Goal: Information Seeking & Learning: Learn about a topic

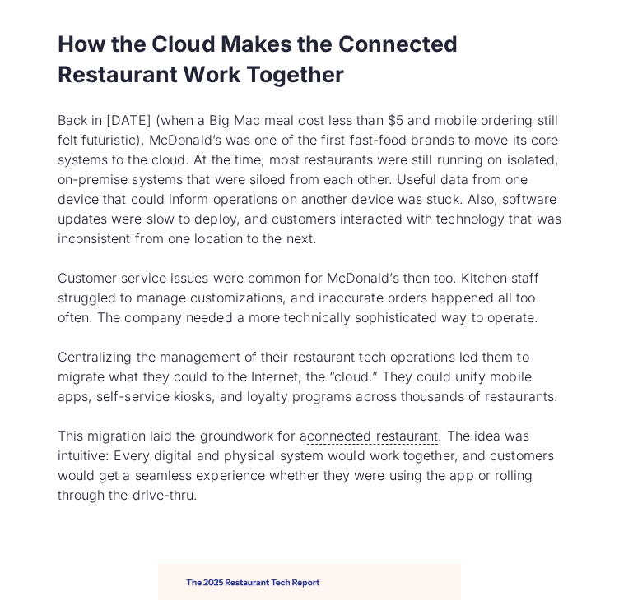
scroll to position [2221, 0]
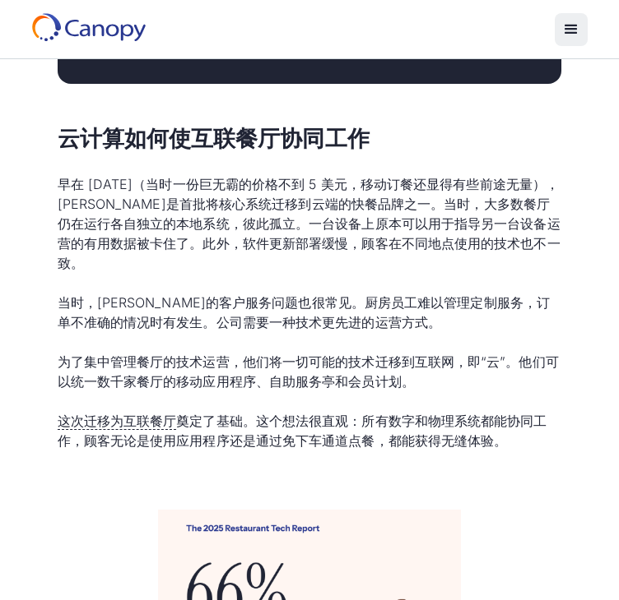
click at [194, 271] on font "早在 [DATE]（当时一份巨无霸的价格不到 5 美元，移动订餐还显得有些前途无量），[PERSON_NAME]是首批将核心系统迁移到云端的快餐品牌之一。当时…" at bounding box center [309, 223] width 503 height 95
drag, startPoint x: 141, startPoint y: 478, endPoint x: 160, endPoint y: 470, distance: 20.3
click at [145, 390] on font "为了集中管理餐厅的技术运营，他们将一切可能的技术迁移到互联网，即“云”。他们可以统一数千家餐厅的移动应用程序、自助服务亭和会员计划。" at bounding box center [308, 372] width 501 height 36
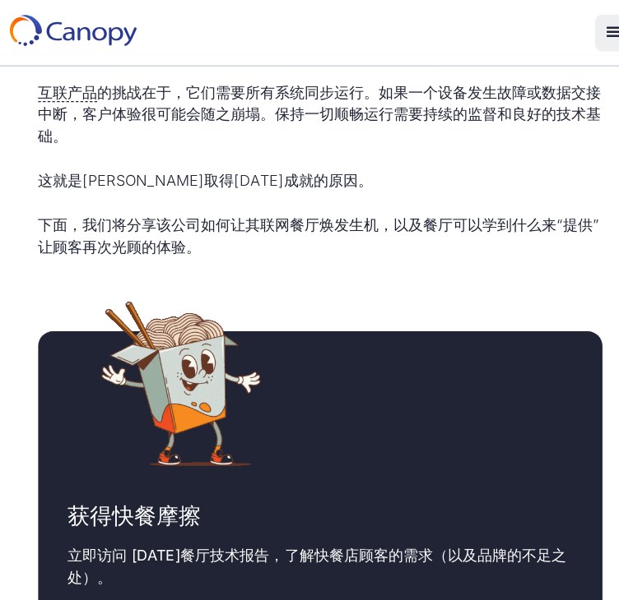
scroll to position [1304, 0]
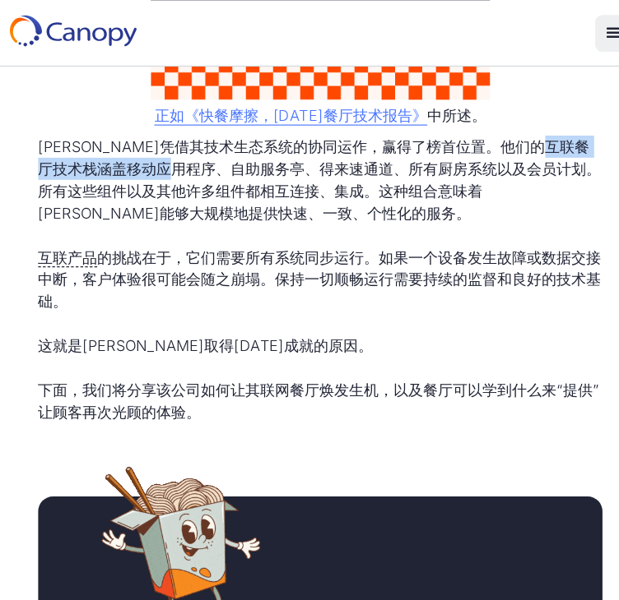
drag, startPoint x: 147, startPoint y: 211, endPoint x: 327, endPoint y: 211, distance: 179.3
click at [327, 198] on font "[PERSON_NAME]凭借其技术生态系统的协同运作，赢得了榜首位置。他们的互联餐厅技术栈涵盖移动应用程序、自助服务亭、得来速通道、所有厨房系统以及会员计划…" at bounding box center [309, 161] width 503 height 76
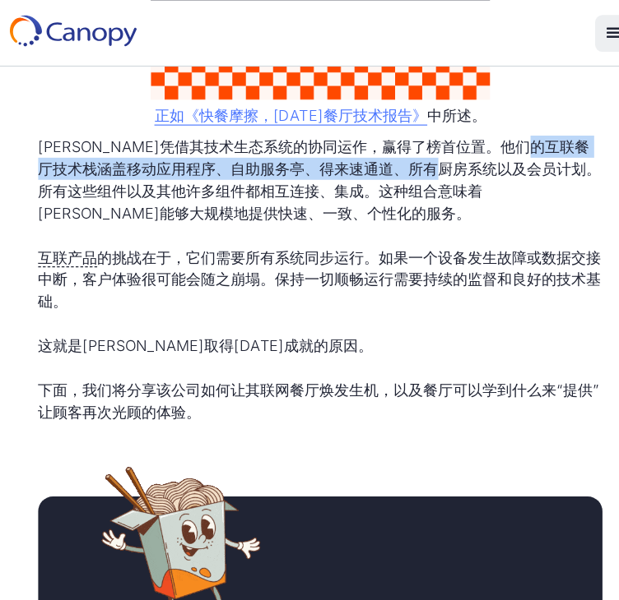
drag, startPoint x: 134, startPoint y: 211, endPoint x: 101, endPoint y: 234, distance: 40.6
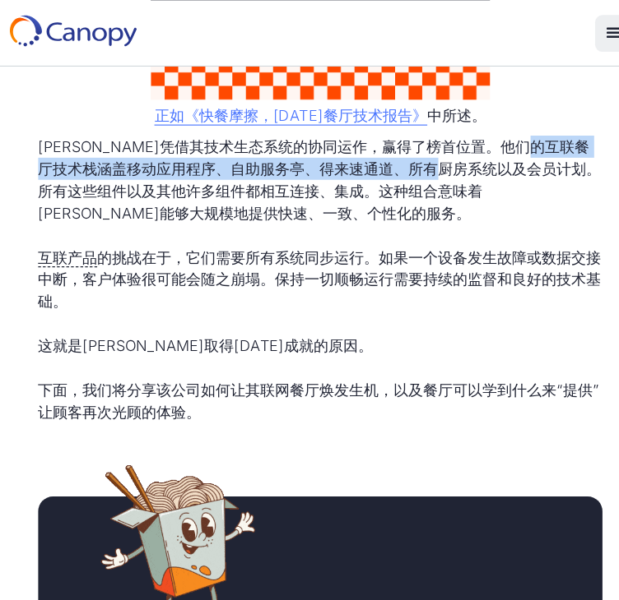
click at [101, 198] on font "[PERSON_NAME]凭借其技术生态系统的协同运作，赢得了榜首位置。他们的互联餐厅技术栈涵盖移动应用程序、自助服务亭、得来速通道、所有厨房系统以及会员计划…" at bounding box center [309, 161] width 503 height 76
copy font "移动应用程序、自助服务亭、得来速通道、所有厨房系统以及会员计划"
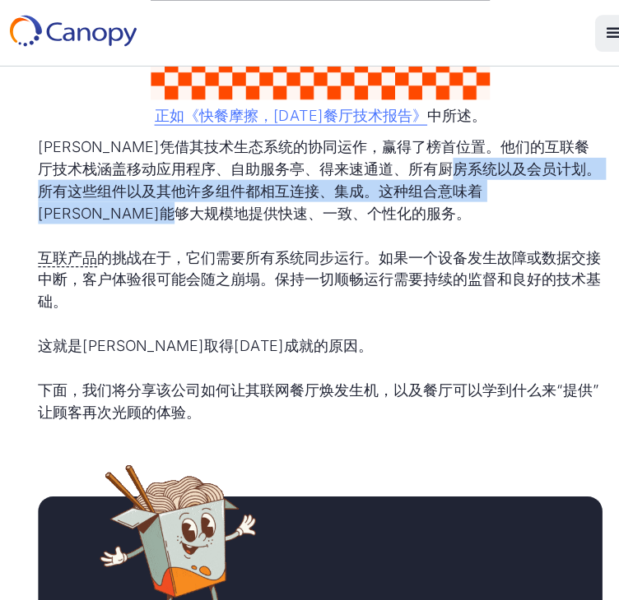
drag, startPoint x: 114, startPoint y: 234, endPoint x: 454, endPoint y: 266, distance: 342.0
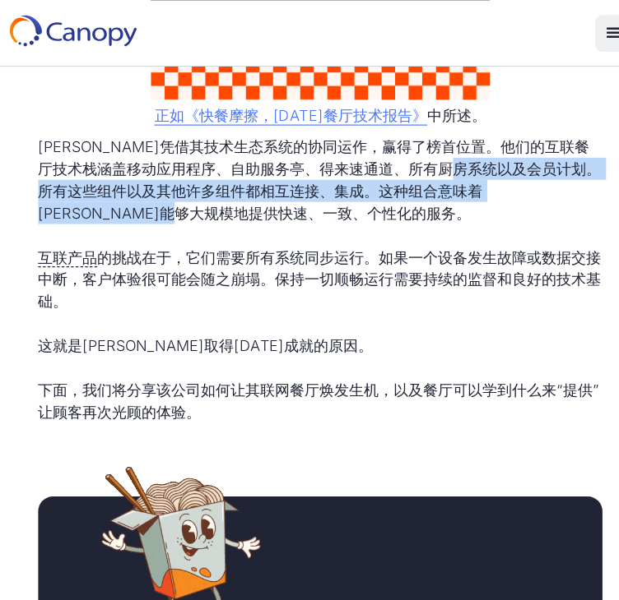
click at [454, 200] on p "[PERSON_NAME]凭借其技术生态系统的协同运作，赢得了榜首位置。他们的互联餐厅技术栈涵盖移动应用程序、自助服务亭、得来速通道、所有厨房系统以及会员计划…" at bounding box center [310, 160] width 504 height 79
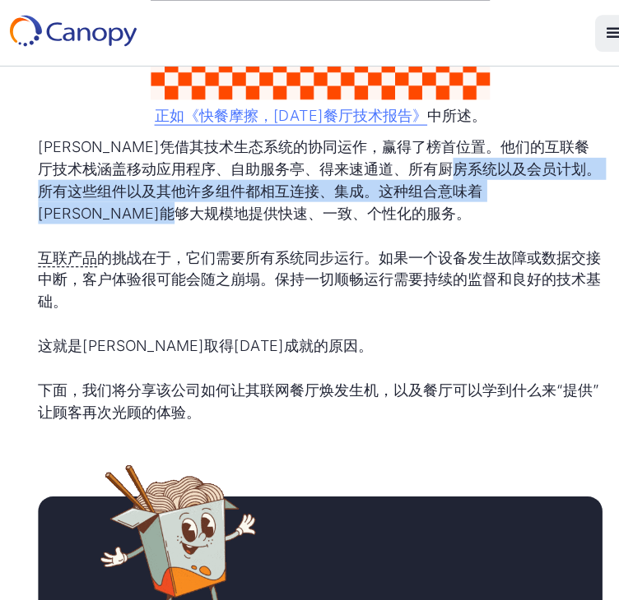
copy font "所有这些组件以及其他许多组件都相互连接、集成。这种组合意味着[PERSON_NAME]能够大规模地提供快速、一致、个性化的服务。"
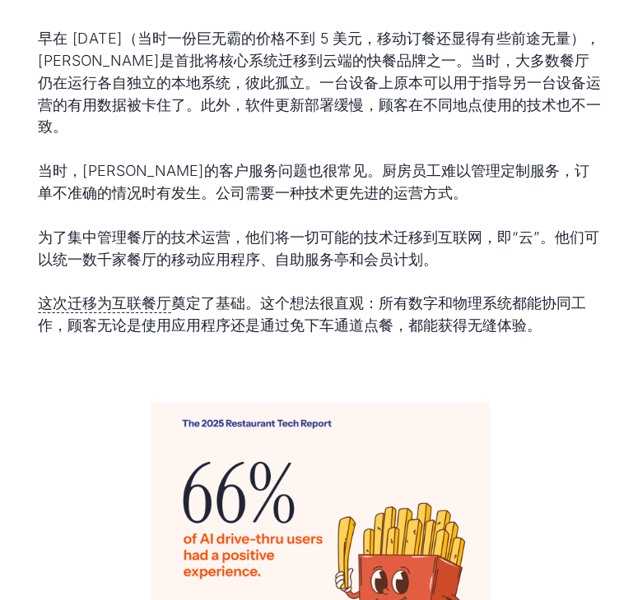
scroll to position [2342, 0]
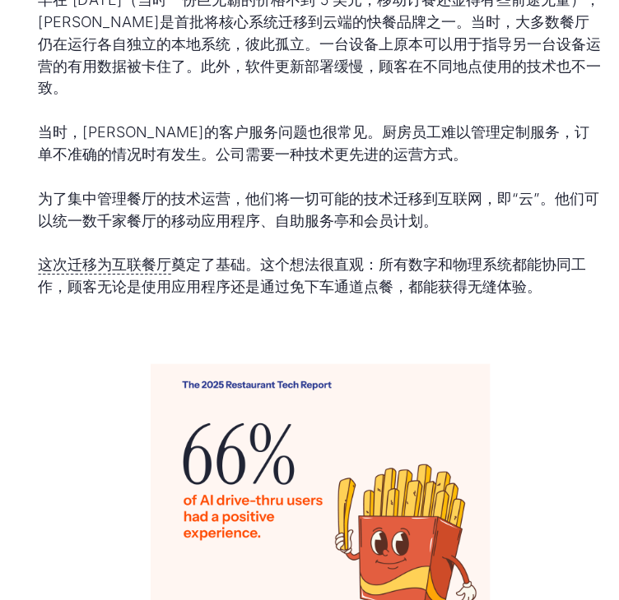
click at [308, 152] on p "早在 [DATE]（当时一份巨无霸的价格不到 5 美元，移动订餐还显得有些前途无量），[PERSON_NAME]是首批将核心系统迁移到云端的快餐品牌之一。当时…" at bounding box center [310, 102] width 504 height 99
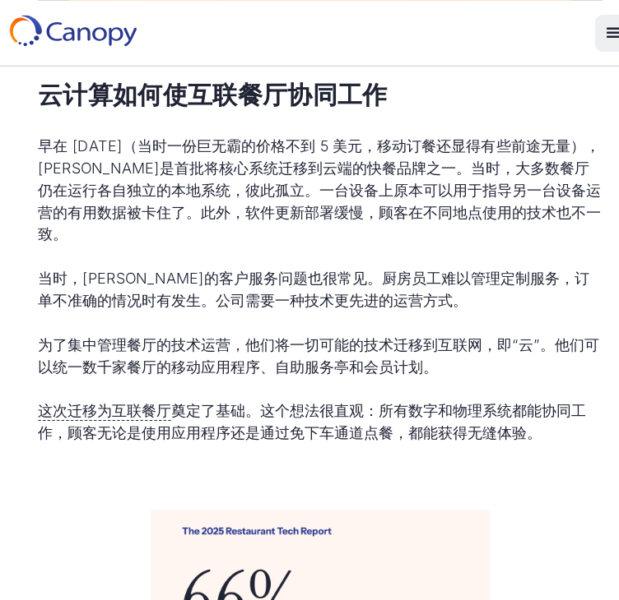
scroll to position [2259, 0]
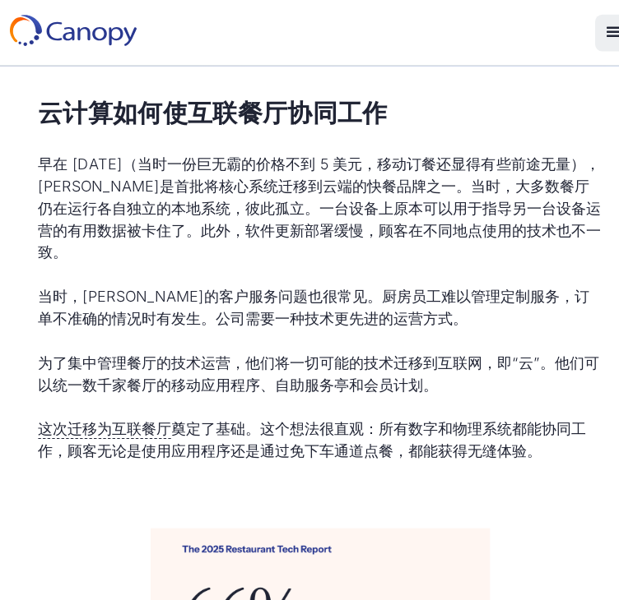
click at [201, 234] on font "早在 [DATE]（当时一份巨无霸的价格不到 5 美元，移动订餐还显得有些前途无量），[PERSON_NAME]是首批将核心系统迁移到云端的快餐品牌之一。当时…" at bounding box center [309, 185] width 503 height 95
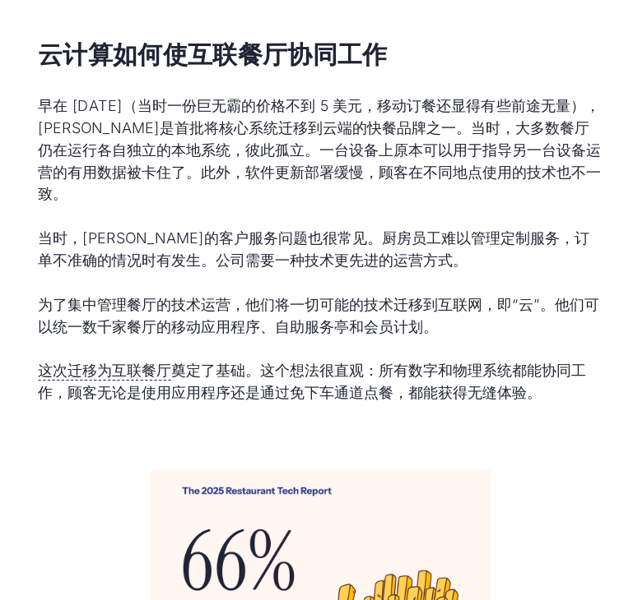
scroll to position [2268, 0]
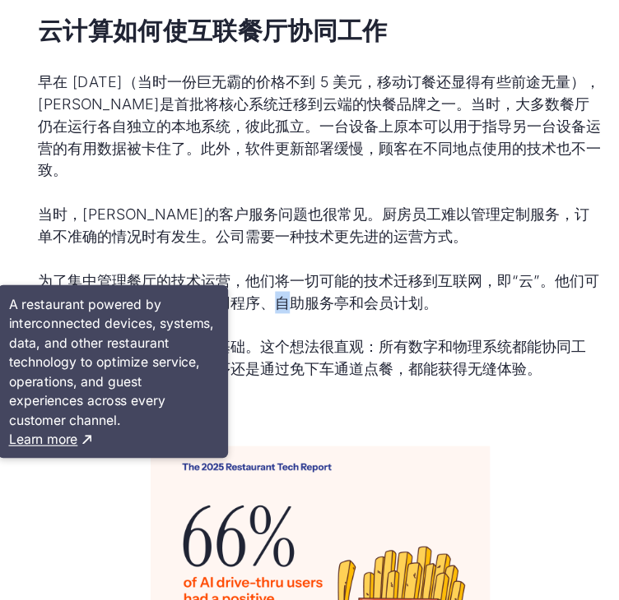
click at [390, 342] on font "为了集中管理餐厅的技术运营，他们将一切可能的技术迁移到互联网，即“云”。他们可以统一数千家餐厅的移动应用程序、自助服务亭和会员计划。" at bounding box center [308, 324] width 501 height 36
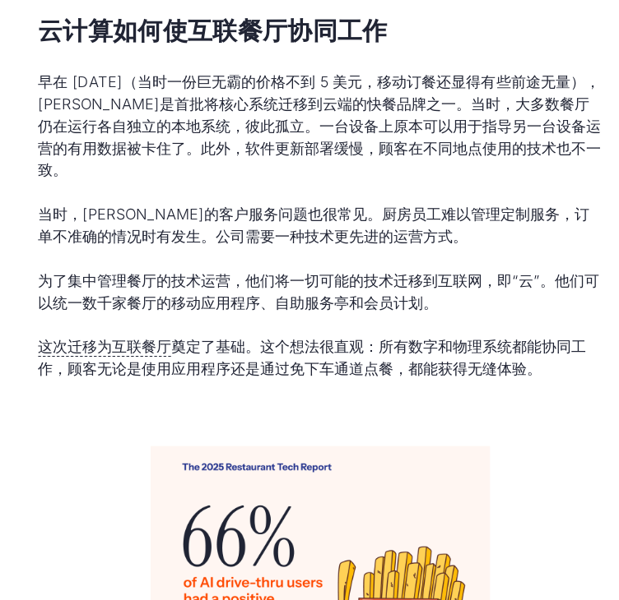
click at [49, 416] on div "当快餐店 ( QSR ) 运行的时候，您可能不会注意到技术。 但是当该技术出现故障、崩溃或难以处理时……您所做的只是注意。 举个例子，假设你正在自助点餐机上点…" at bounding box center [309, 254] width 557 height 4223
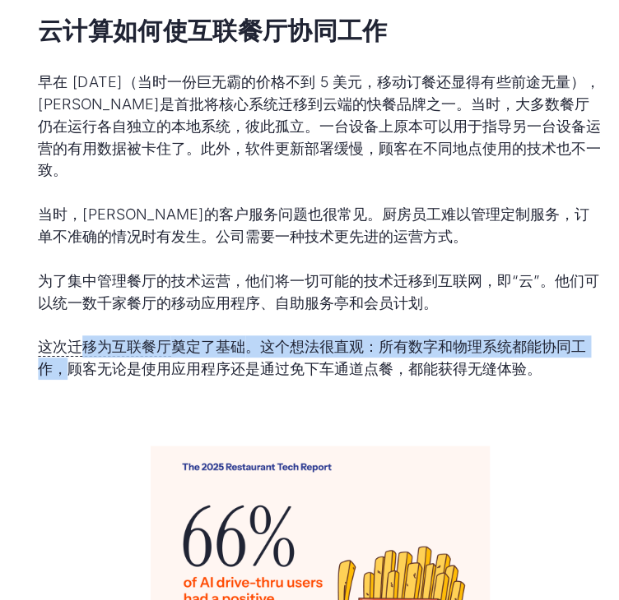
drag, startPoint x: 123, startPoint y: 501, endPoint x: 148, endPoint y: 504, distance: 24.9
click at [148, 403] on p "这次迁移为互联餐厅 奠定了基础 。这个想法很直观：所有数字和物理系统都能协同工作，顾客无论是使用应用程序还是通过免下车通道点餐，都能获得无缝体验。" at bounding box center [310, 383] width 504 height 39
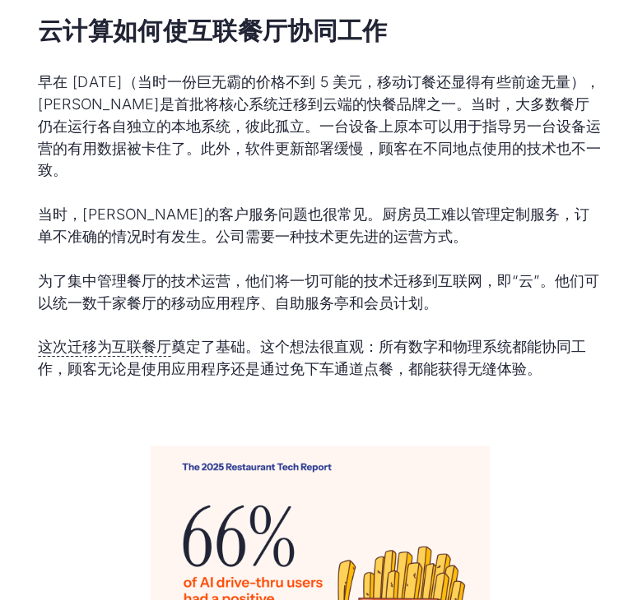
click at [308, 403] on p "这次迁移为互联餐厅 奠定了基础 。这个想法很直观：所有数字和物理系统都能协同工作，顾客无论是使用应用程序还是通过免下车通道点餐，都能获得无缝体验。" at bounding box center [310, 383] width 504 height 39
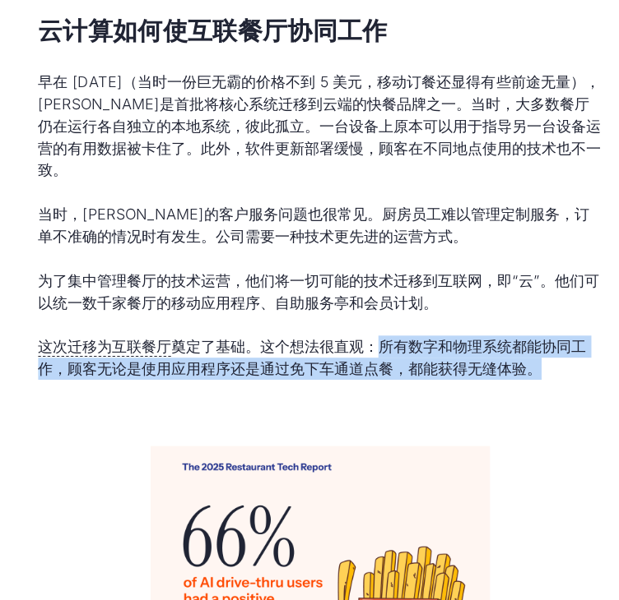
drag, startPoint x: 403, startPoint y: 482, endPoint x: 387, endPoint y: 530, distance: 50.2
click at [387, 403] on p "这次迁移为互联餐厅 奠定了基础 。这个想法很直观：所有数字和物理系统都能协同工作，顾客无论是使用应用程序还是通过免下车通道点餐，都能获得无缝体验。" at bounding box center [310, 383] width 504 height 39
copy font "所有数字和物理系统都能协同工作，顾客无论是使用应用程序还是通过免下车通道点餐，都能获得无缝体验。"
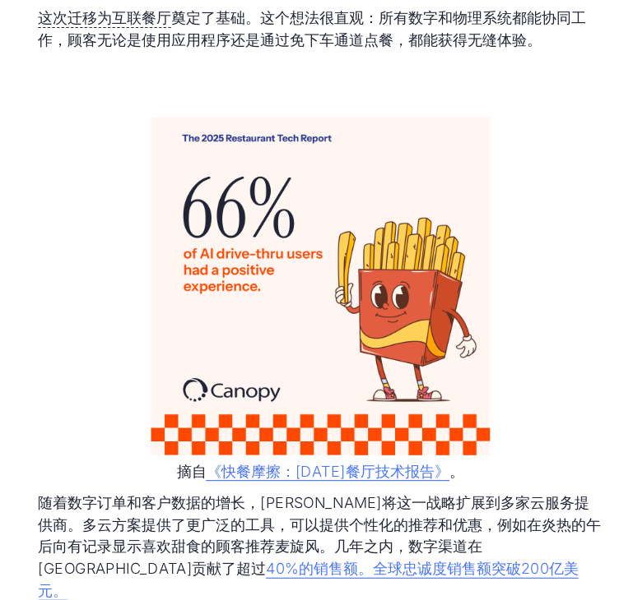
scroll to position [3002, 0]
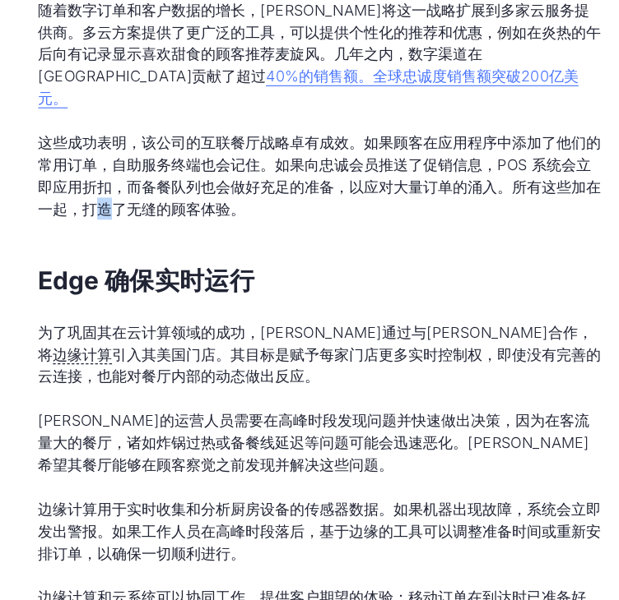
drag, startPoint x: 325, startPoint y: 421, endPoint x: 350, endPoint y: 423, distance: 24.7
click at [345, 423] on div "云计算如何使互联餐厅协同工作 早在 [DATE]（当时一份巨无霸的价格不到 5 美元，移动订餐还显得有些前途无量），[PERSON_NAME]是首批将核心系统…" at bounding box center [310, 467] width 504 height 2251
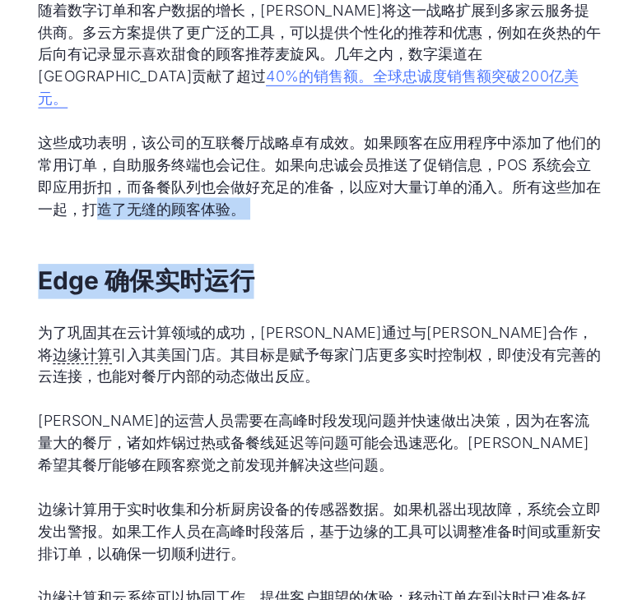
click at [442, 442] on div "云计算如何使互联餐厅协同工作 早在 [DATE]（当时一份巨无霸的价格不到 5 美元，移动订餐还显得有些前途无量），[PERSON_NAME]是首批将核心系统…" at bounding box center [310, 467] width 504 height 2251
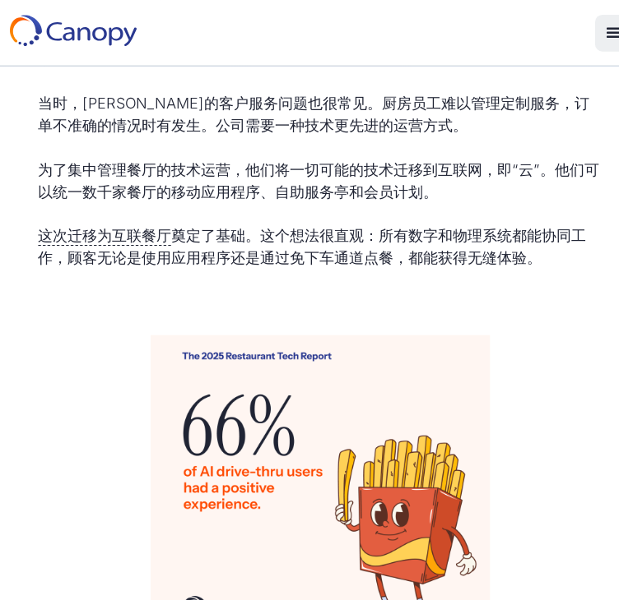
scroll to position [2405, 0]
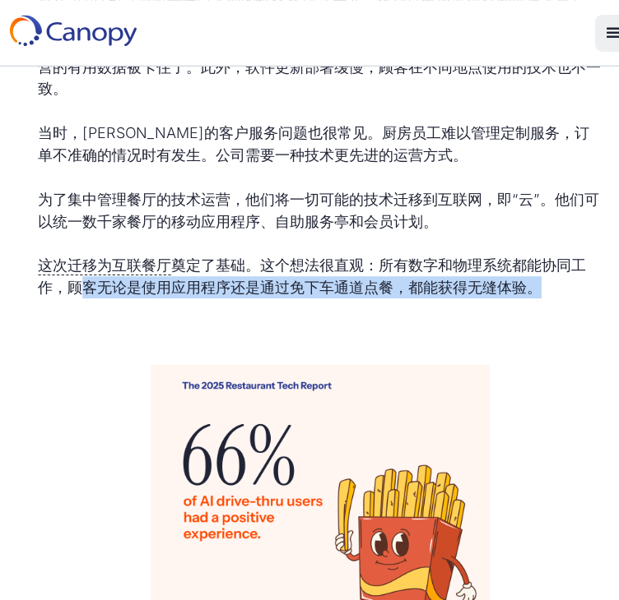
drag, startPoint x: 159, startPoint y: 373, endPoint x: 161, endPoint y: 384, distance: 11.0
click at [161, 266] on p "这次迁移为互联餐厅 奠定了基础 。这个想法很直观：所有数字和物理系统都能协同工作，顾客无论是使用应用程序还是通过免下车通道点餐，都能获得无缝体验。" at bounding box center [310, 246] width 504 height 39
click at [142, 266] on p "这次迁移为互联餐厅 奠定了基础 。这个想法很直观：所有数字和物理系统都能协同工作，顾客无论是使用应用程序还是通过免下车通道点餐，都能获得无缝体验。" at bounding box center [310, 246] width 504 height 39
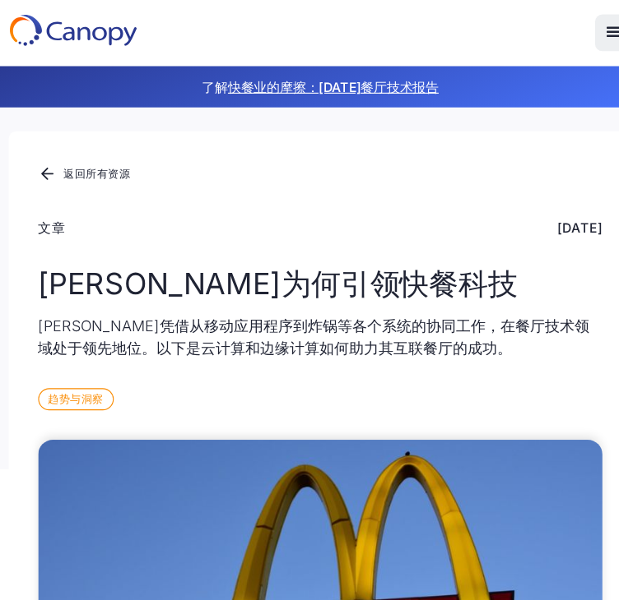
scroll to position [0, 0]
